Goal: Task Accomplishment & Management: Use online tool/utility

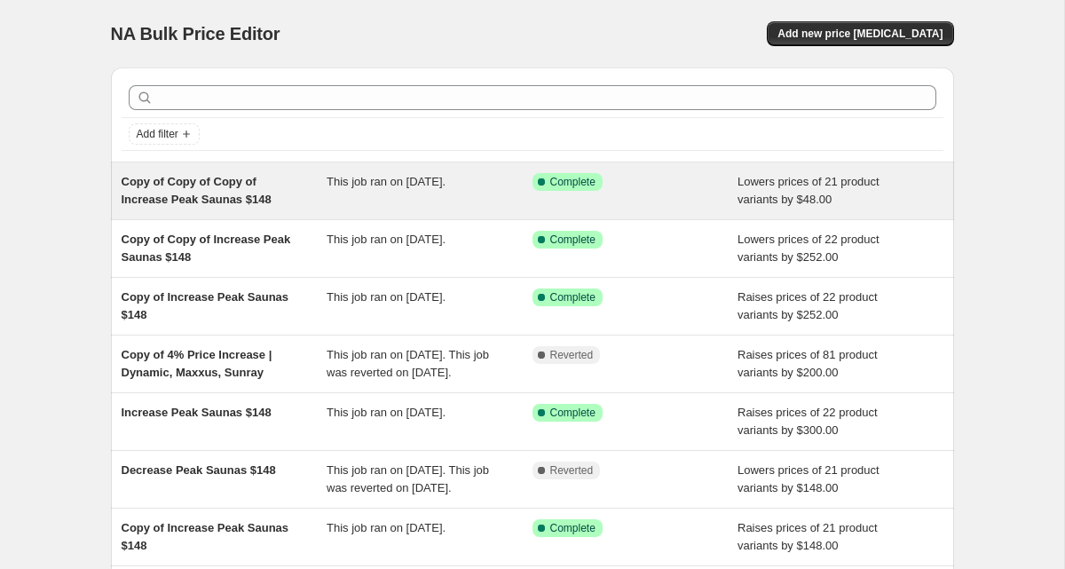
click at [227, 186] on span "Copy of Copy of Copy of Increase Peak Saunas $148" at bounding box center [197, 190] width 150 height 31
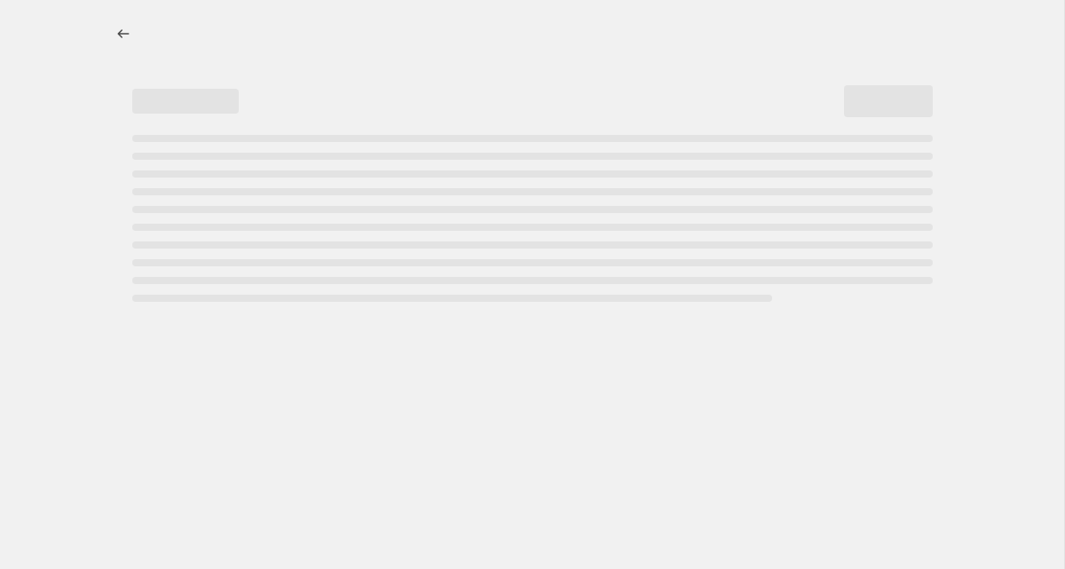
select select "by"
select select "no_change"
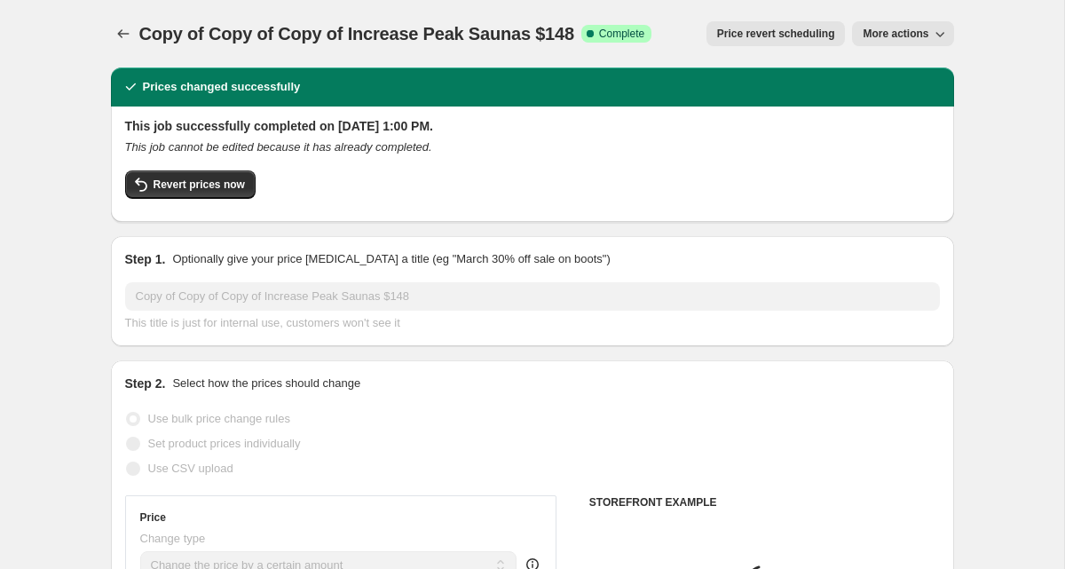
select select "collection"
click at [868, 43] on button "More actions" at bounding box center [902, 33] width 101 height 25
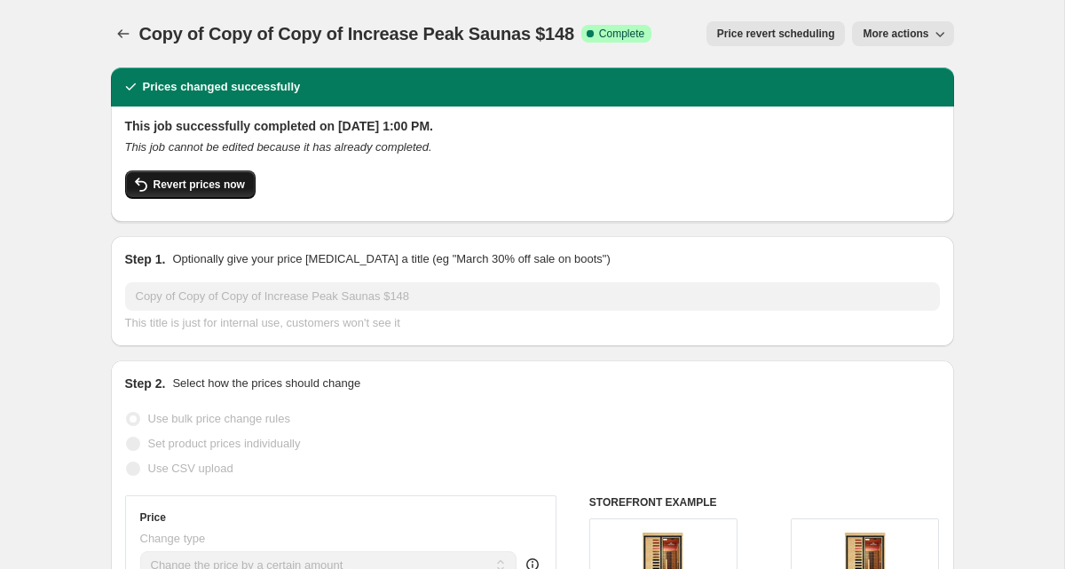
click at [217, 183] on span "Revert prices now" at bounding box center [199, 185] width 91 height 14
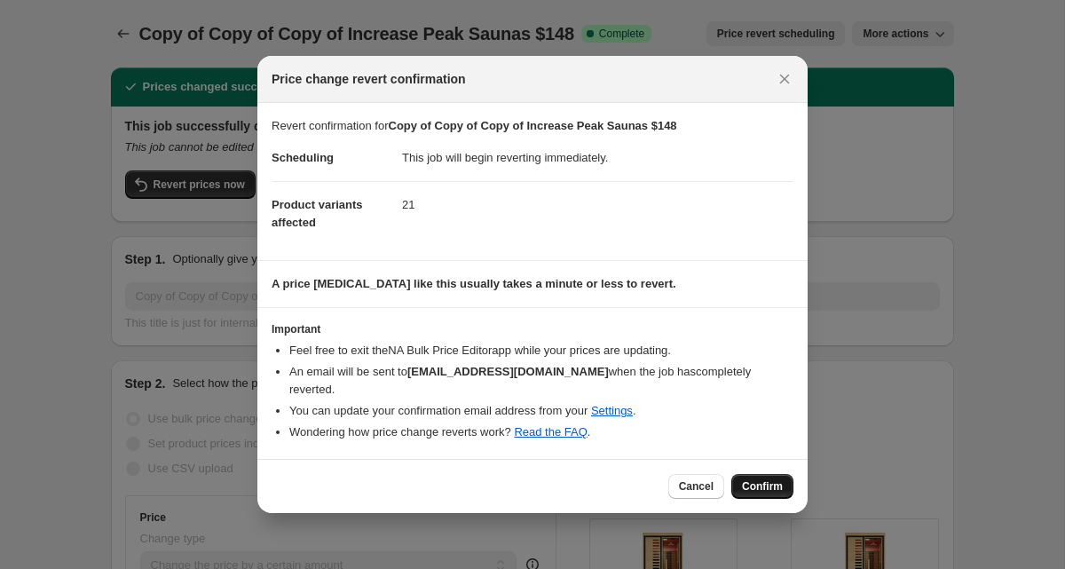
click at [755, 476] on button "Confirm" at bounding box center [763, 486] width 62 height 25
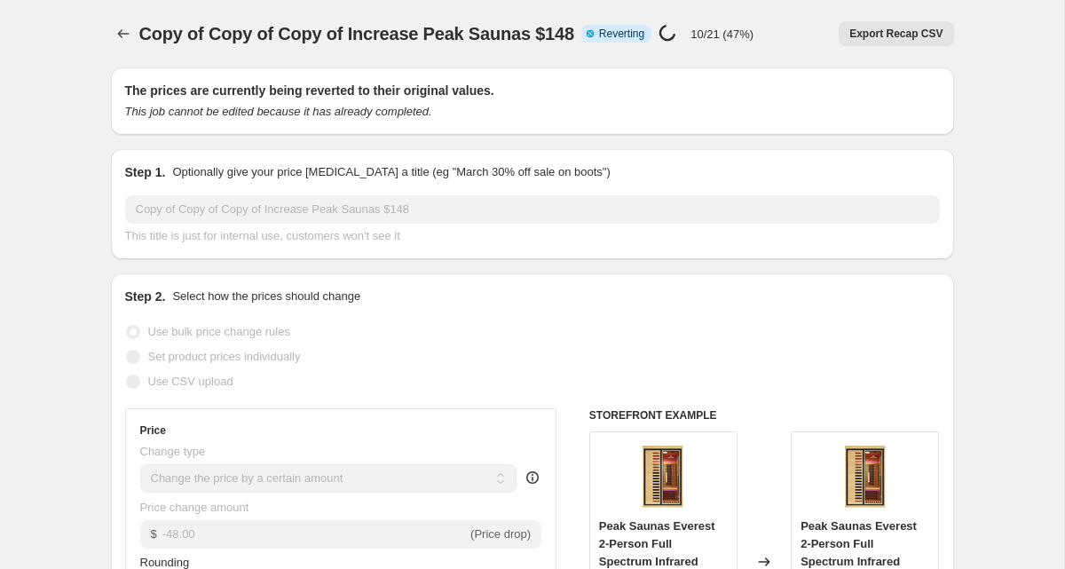
select select "by"
select select "no_change"
select select "collection"
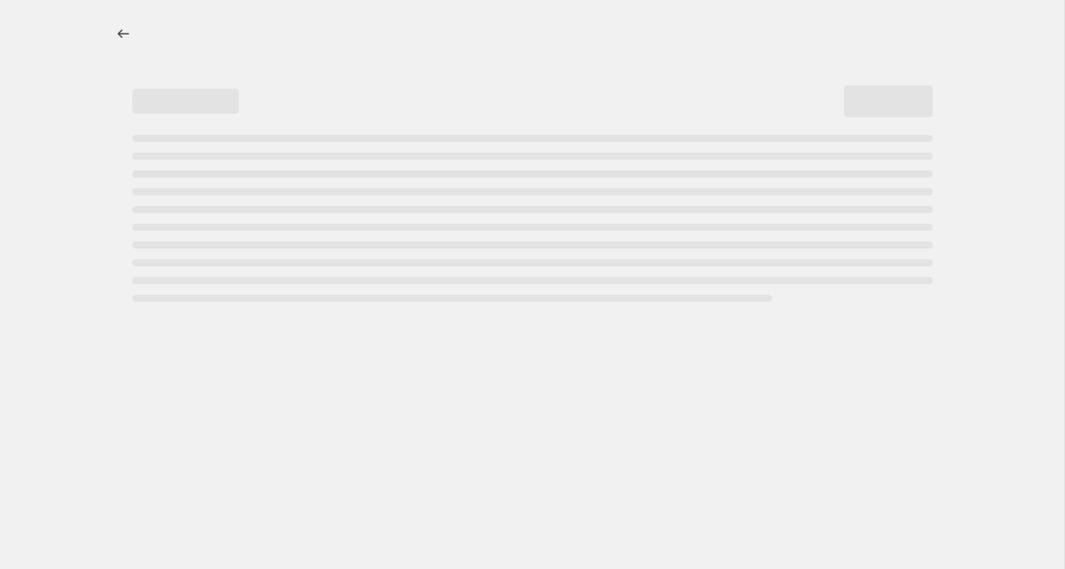
select select "by"
select select "no_change"
select select "collection"
select select "by"
select select "no_change"
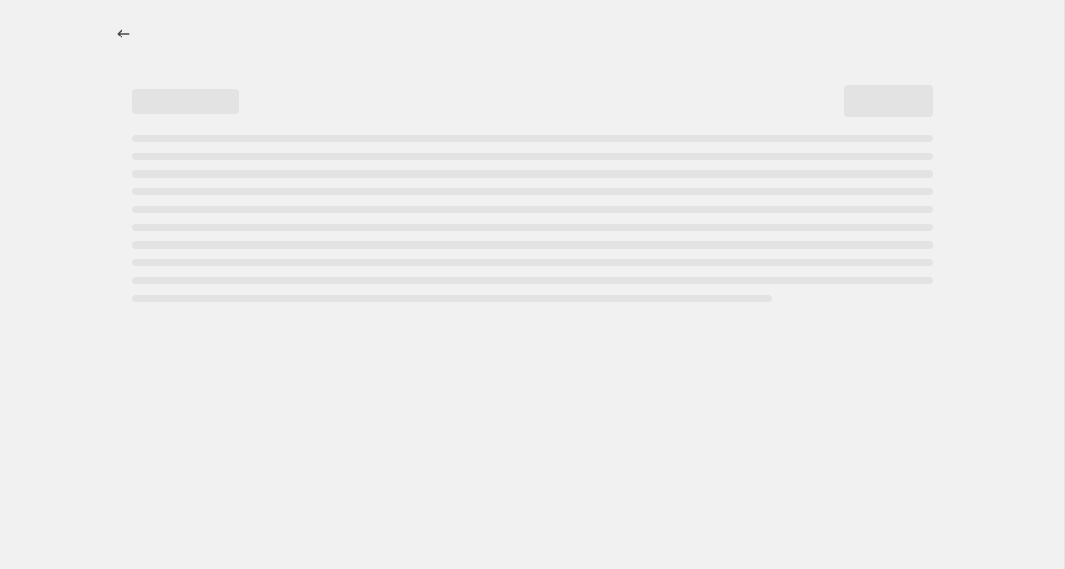
select select "collection"
